Goal: Information Seeking & Learning: Learn about a topic

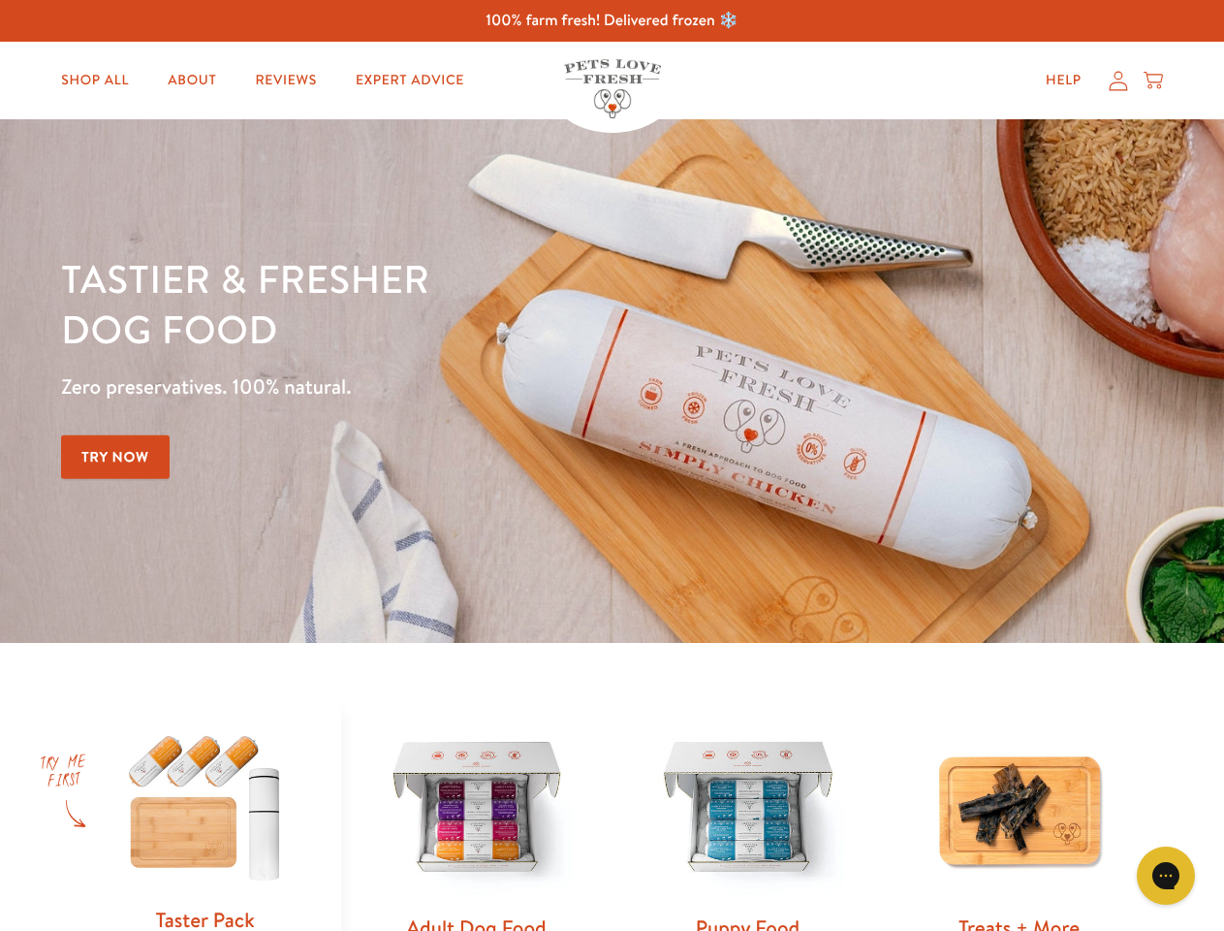
click at [612, 465] on div "Tastier & fresher dog food Zero preservatives. 100% natural. Try Now" at bounding box center [428, 381] width 735 height 256
click at [1166, 875] on icon "Gorgias live chat" at bounding box center [1165, 875] width 18 height 18
